Goal: Task Accomplishment & Management: Complete application form

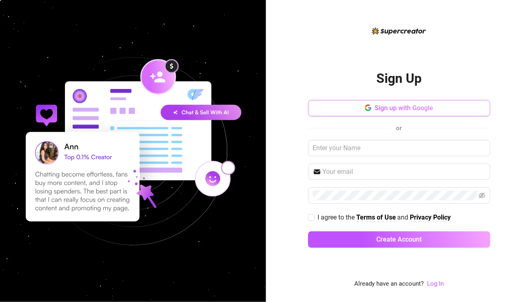
click at [387, 108] on span "Sign up with Google" at bounding box center [404, 108] width 58 height 8
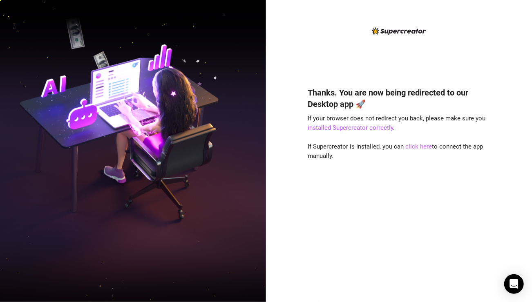
click at [417, 147] on link "click here" at bounding box center [419, 146] width 27 height 7
